Goal: Information Seeking & Learning: Check status

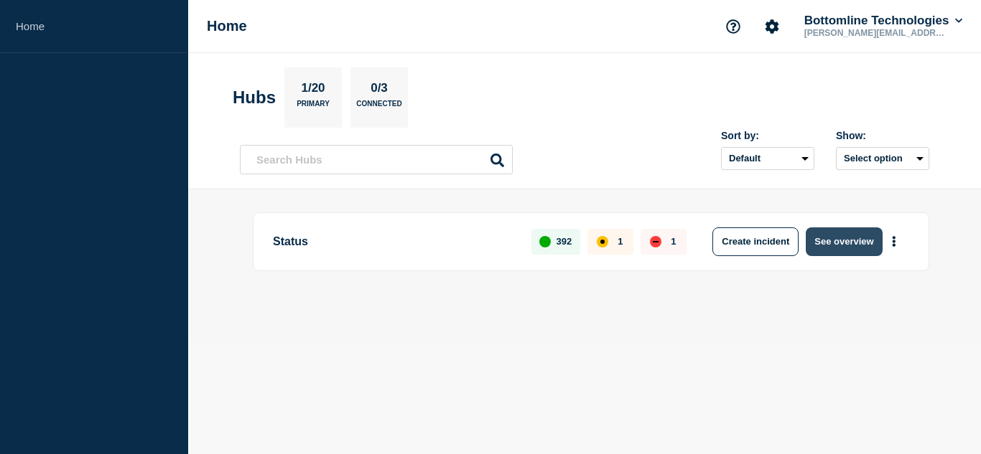
click at [871, 245] on button "See overview" at bounding box center [843, 242] width 76 height 29
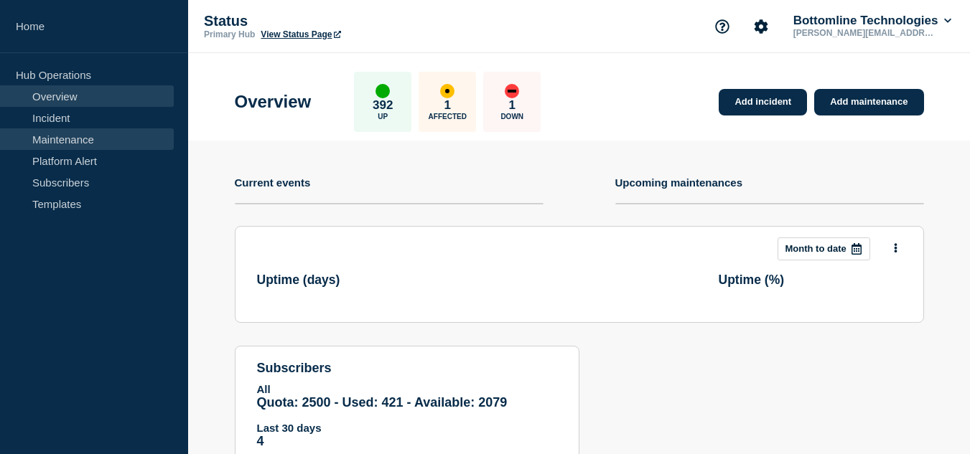
click at [57, 137] on link "Maintenance" at bounding box center [87, 139] width 174 height 22
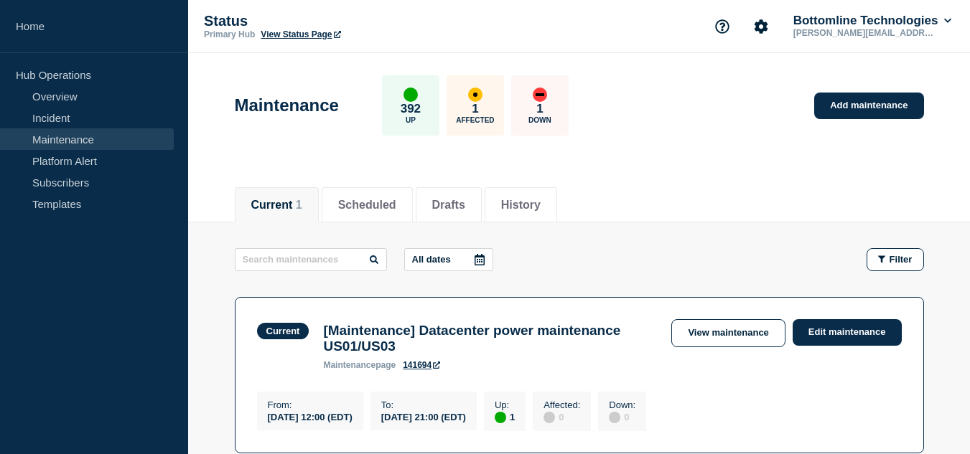
scroll to position [144, 0]
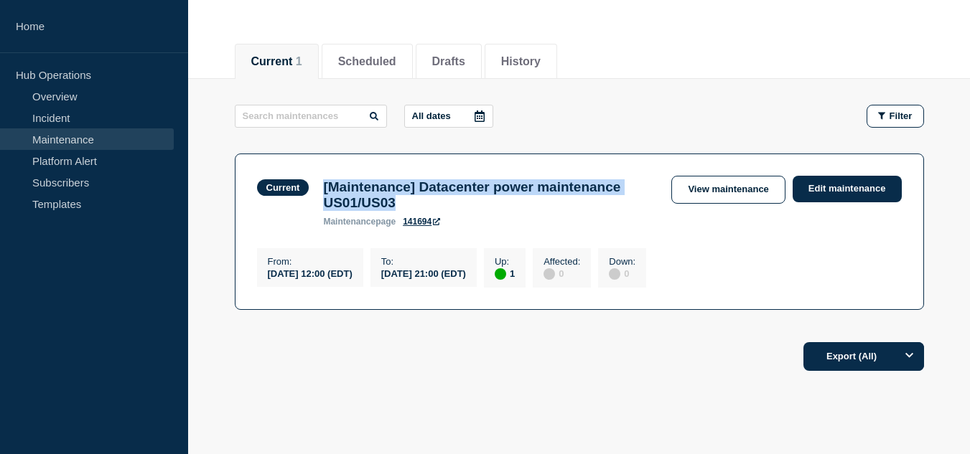
drag, startPoint x: 519, startPoint y: 213, endPoint x: 324, endPoint y: 191, distance: 196.5
click at [324, 191] on h3 "[Maintenance] Datacenter power maintenance US01/US03" at bounding box center [490, 195] width 334 height 32
copy h3 "[Maintenance] Datacenter power maintenance US01/US03"
click at [725, 198] on link "View maintenance" at bounding box center [727, 190] width 113 height 28
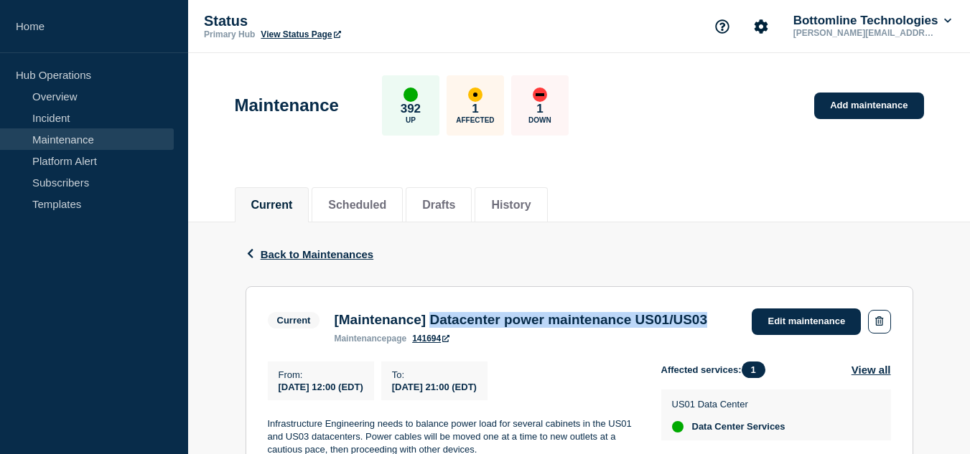
drag, startPoint x: 449, startPoint y: 320, endPoint x: 442, endPoint y: 344, distance: 24.6
click at [442, 328] on h3 "[Maintenance] Datacenter power maintenance US01/US03" at bounding box center [520, 320] width 373 height 16
copy h3 "Datacenter power maintenance US01/US03"
click at [324, 332] on div "Current [Maintenance] Datacenter power maintenance US01/US03 maintenance page 1…" at bounding box center [491, 326] width 446 height 35
drag, startPoint x: 333, startPoint y: 319, endPoint x: 418, endPoint y: 338, distance: 86.7
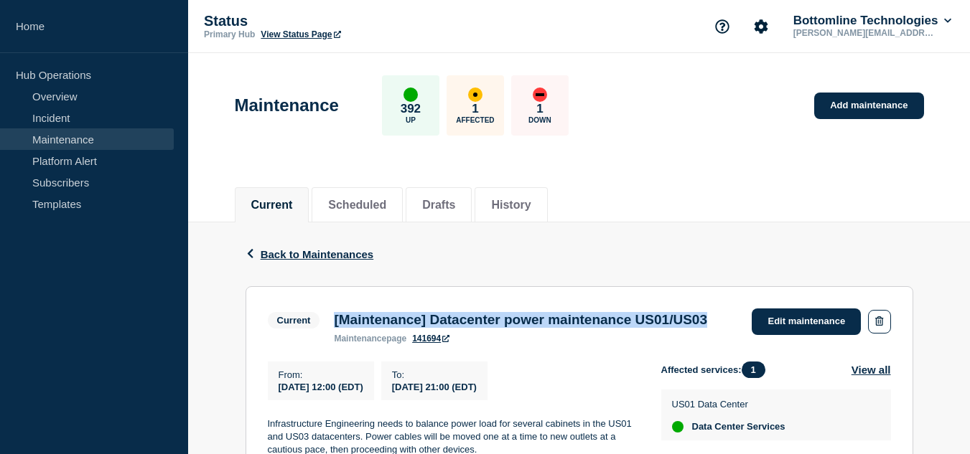
click at [418, 338] on div "[Maintenance] Datacenter power maintenance US01/US03 maintenance page 141694" at bounding box center [521, 328] width 388 height 32
copy h3 "[Maintenance] Datacenter power maintenance US01/US03"
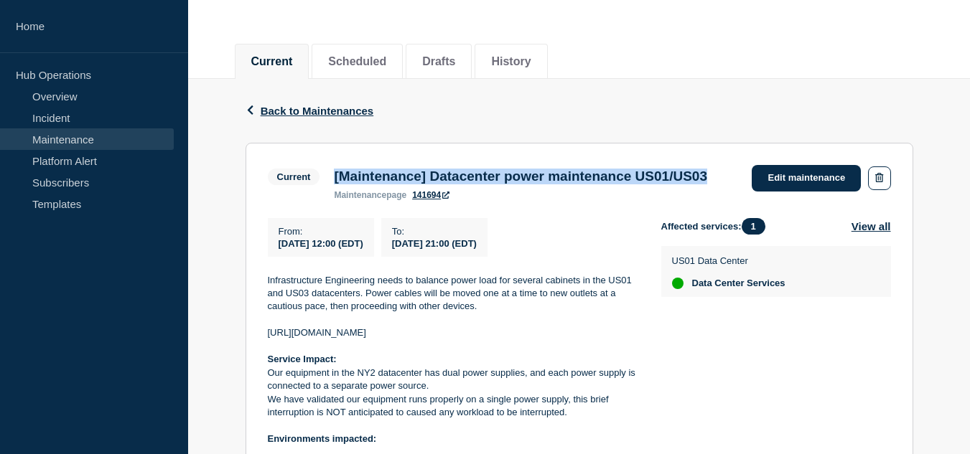
drag, startPoint x: 279, startPoint y: 251, endPoint x: 546, endPoint y: 273, distance: 267.9
click at [546, 257] on div "From : [DATE] 12:00 (EDT) To : [DATE] 21:00 (EDT)" at bounding box center [464, 237] width 393 height 39
copy div "From : [DATE] 12:00 (EDT) To : [DATE] 21:00 (EDT)"
